Goal: Navigation & Orientation: Find specific page/section

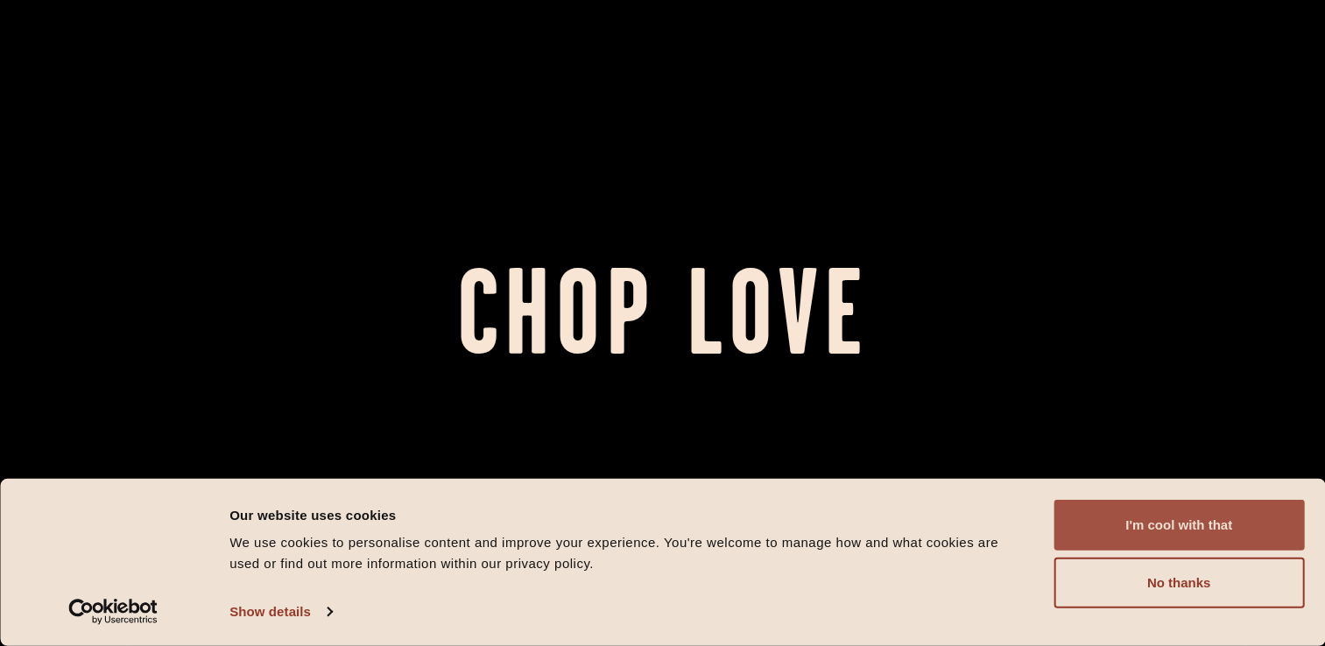
click at [1079, 529] on button "I'm cool with that" at bounding box center [1178, 525] width 250 height 51
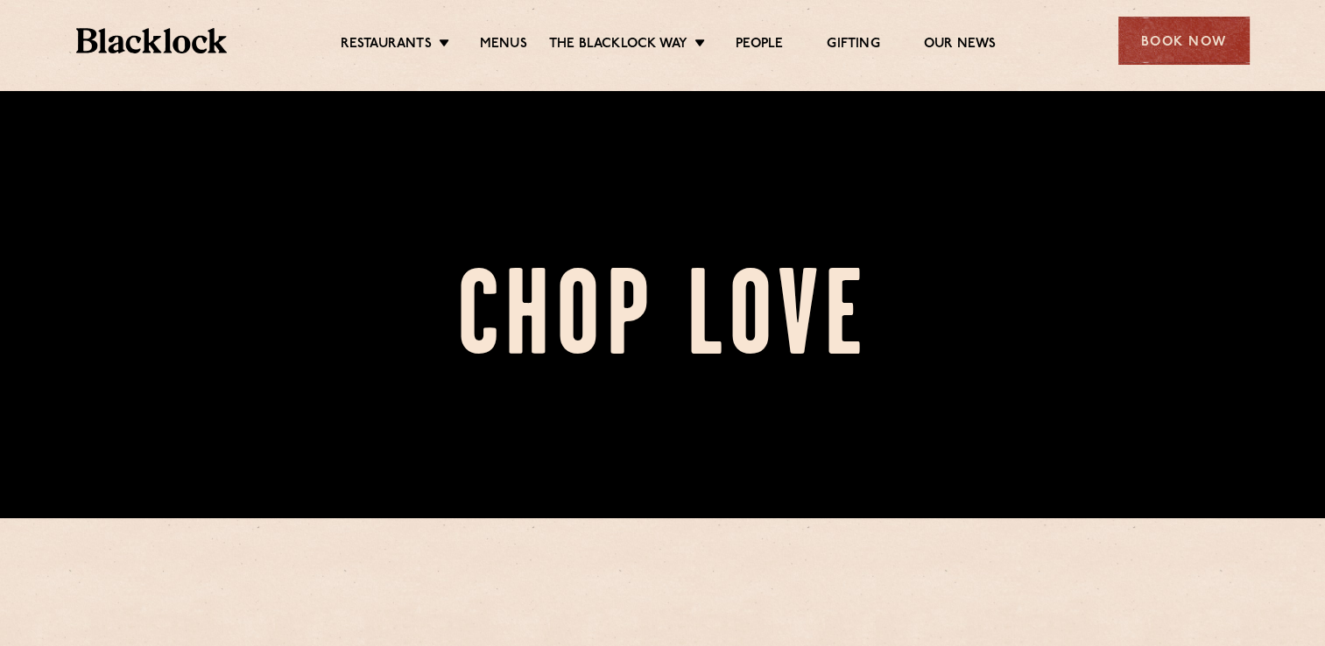
scroll to position [129, 0]
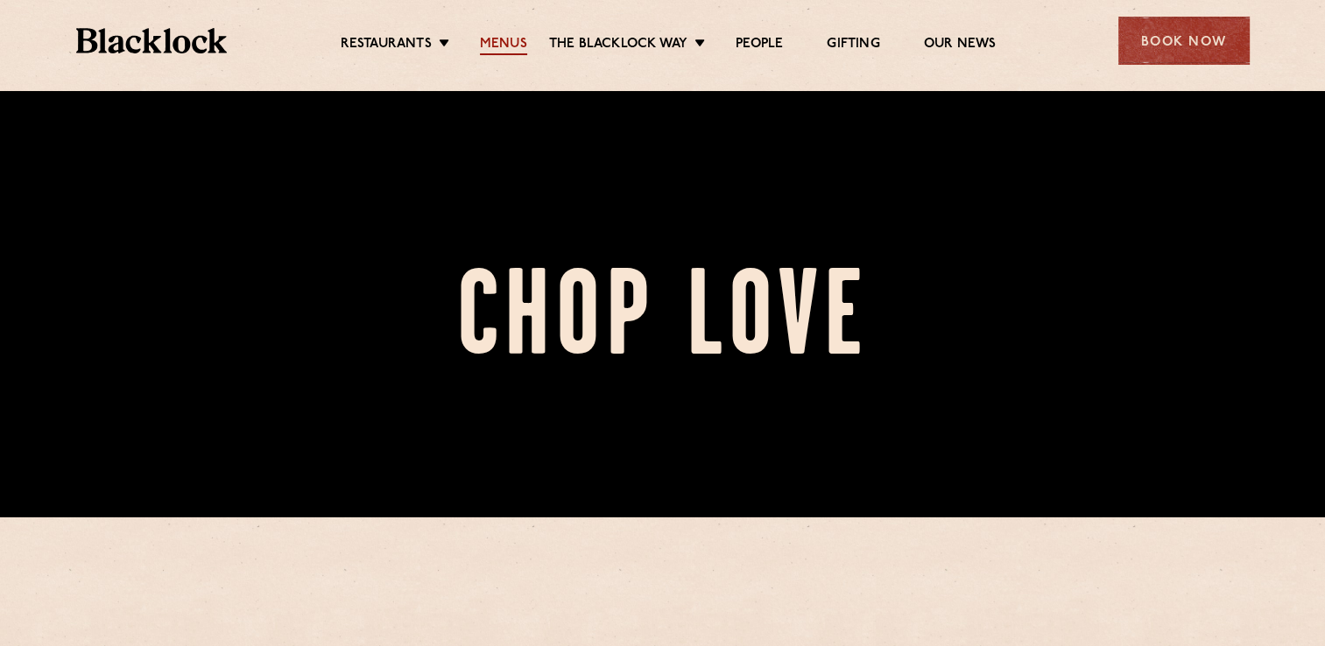
click at [495, 44] on link "Menus" at bounding box center [503, 45] width 47 height 19
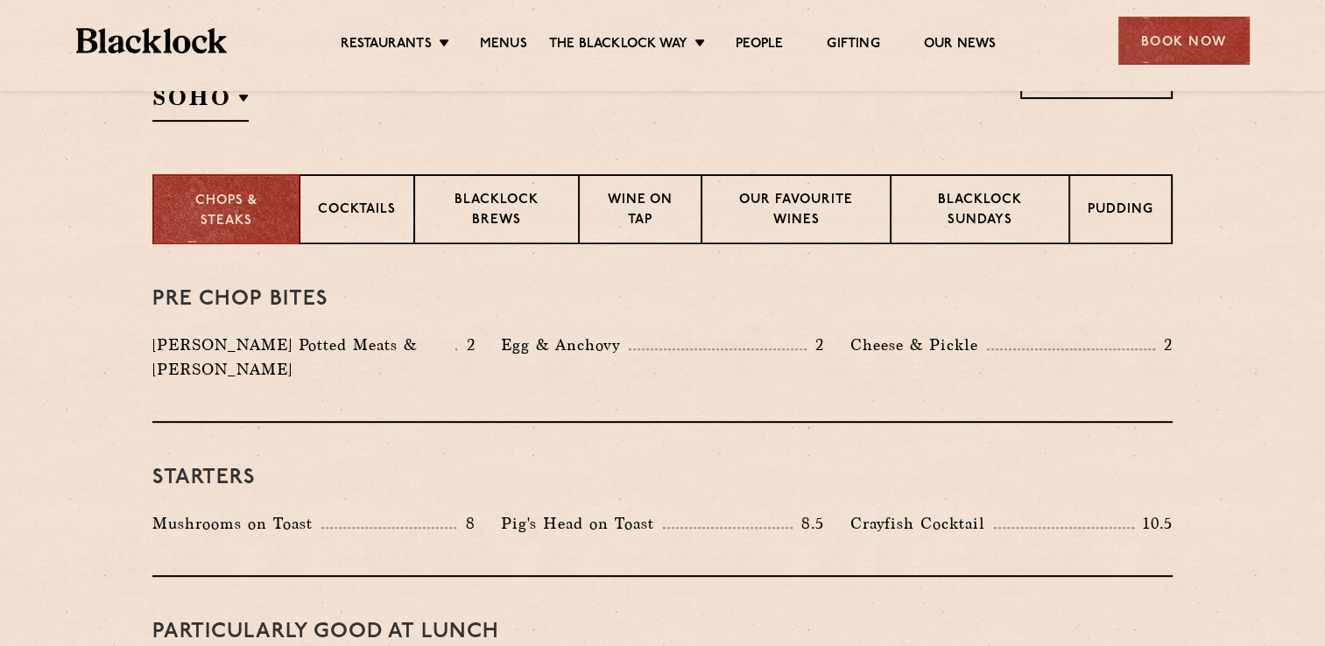
scroll to position [637, 0]
click at [963, 184] on div "Blacklock Sundays" at bounding box center [979, 208] width 179 height 70
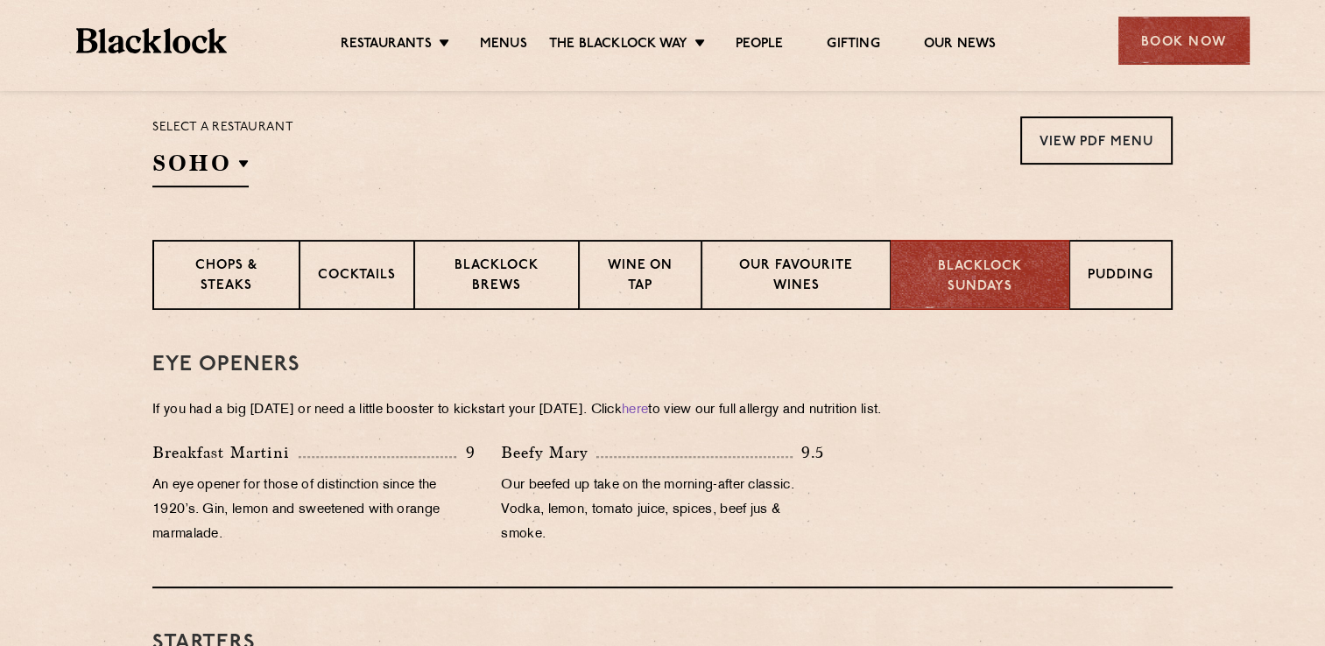
scroll to position [571, 0]
click at [644, 252] on div "Wine on Tap" at bounding box center [640, 275] width 123 height 70
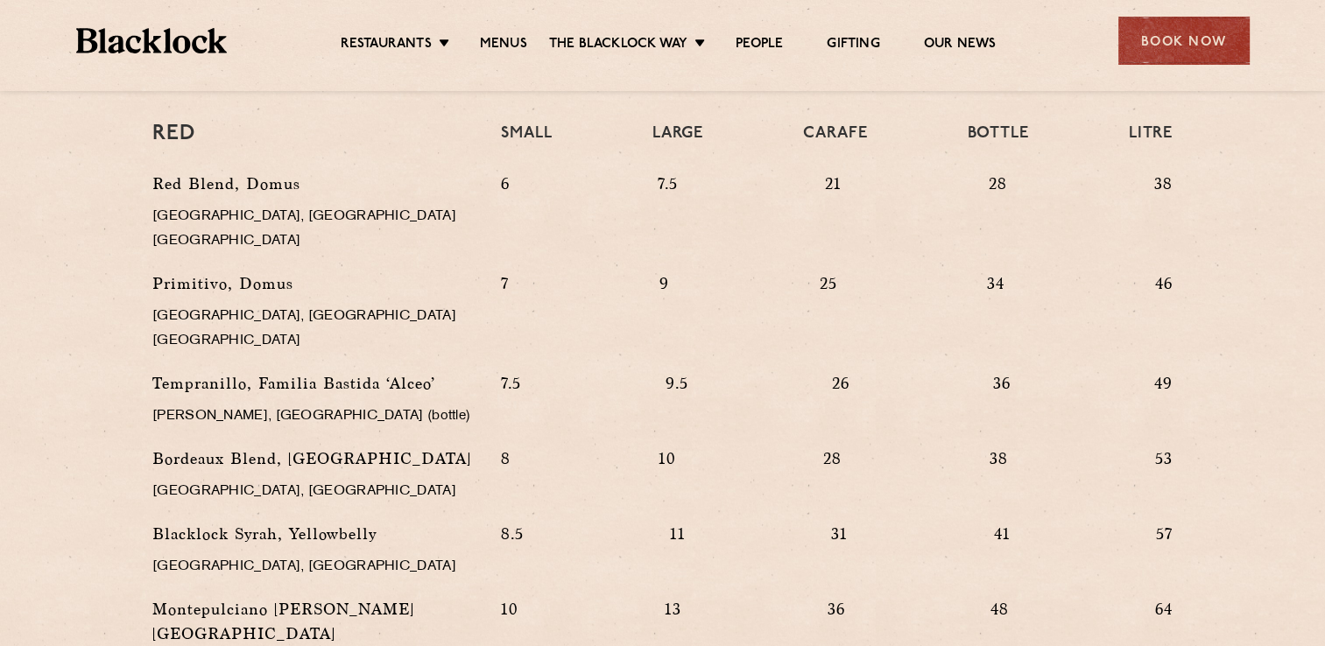
scroll to position [1664, 0]
